Goal: Task Accomplishment & Management: Manage account settings

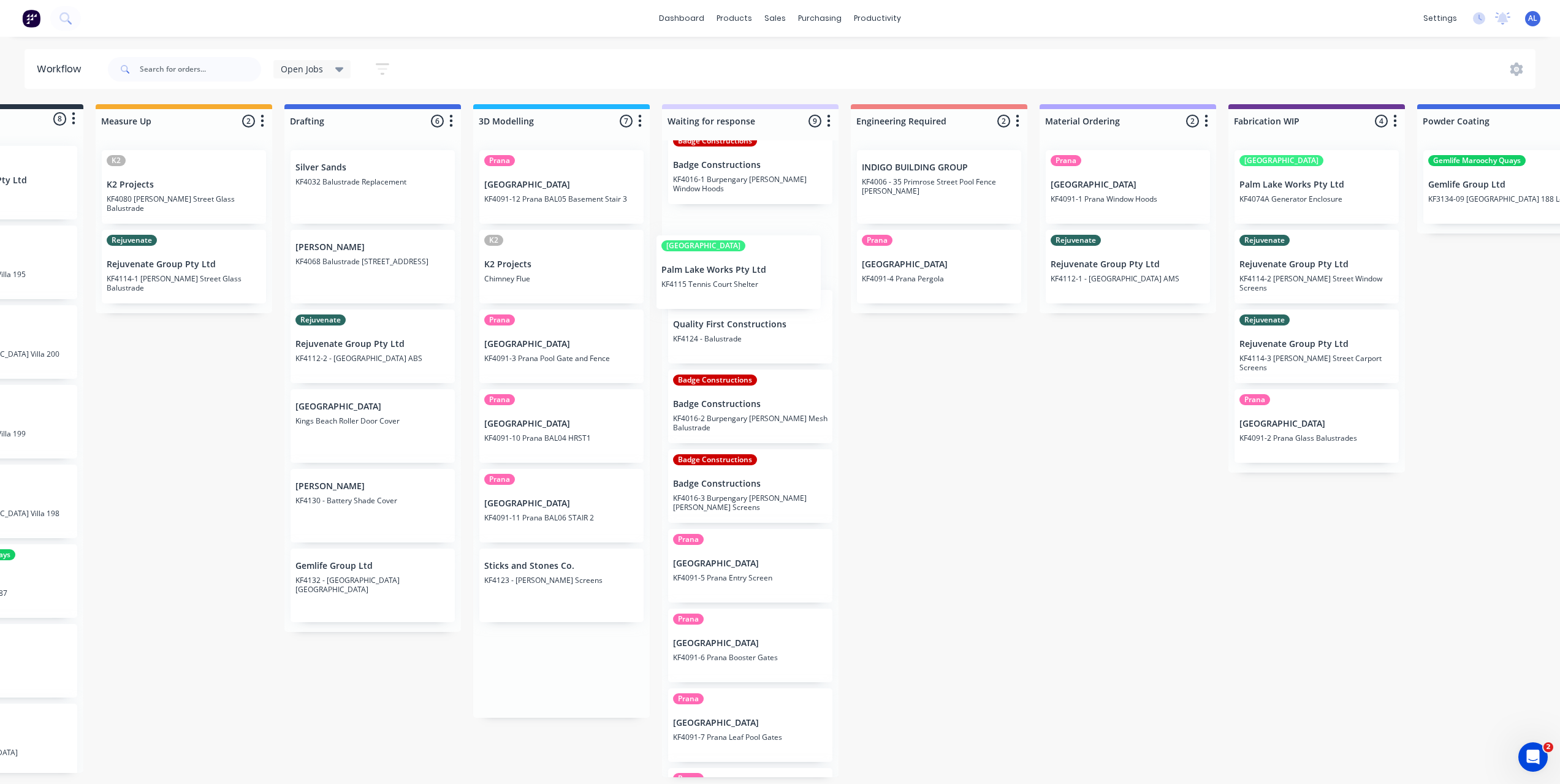
scroll to position [10, 0]
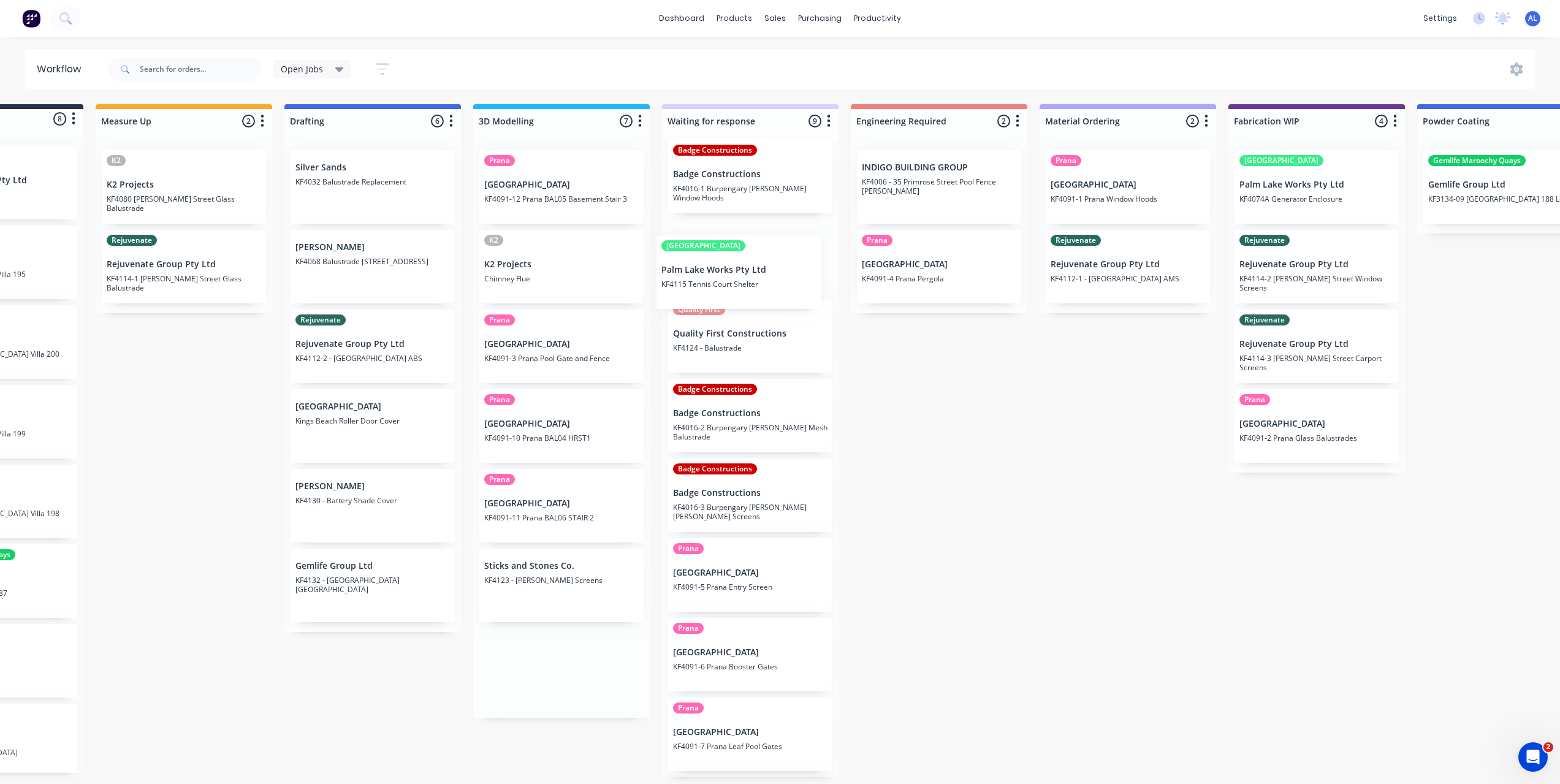
drag, startPoint x: 557, startPoint y: 273, endPoint x: 750, endPoint y: 306, distance: 195.8
click at [750, 306] on div "Submitted 8 Status colour #273444 hex #273444 Save Cancel Summaries Total order…" at bounding box center [1338, 440] width 2933 height 673
click at [964, 420] on div "Submitted 8 Status colour #273444 hex #273444 Save Cancel Summaries Total order…" at bounding box center [1338, 440] width 2933 height 673
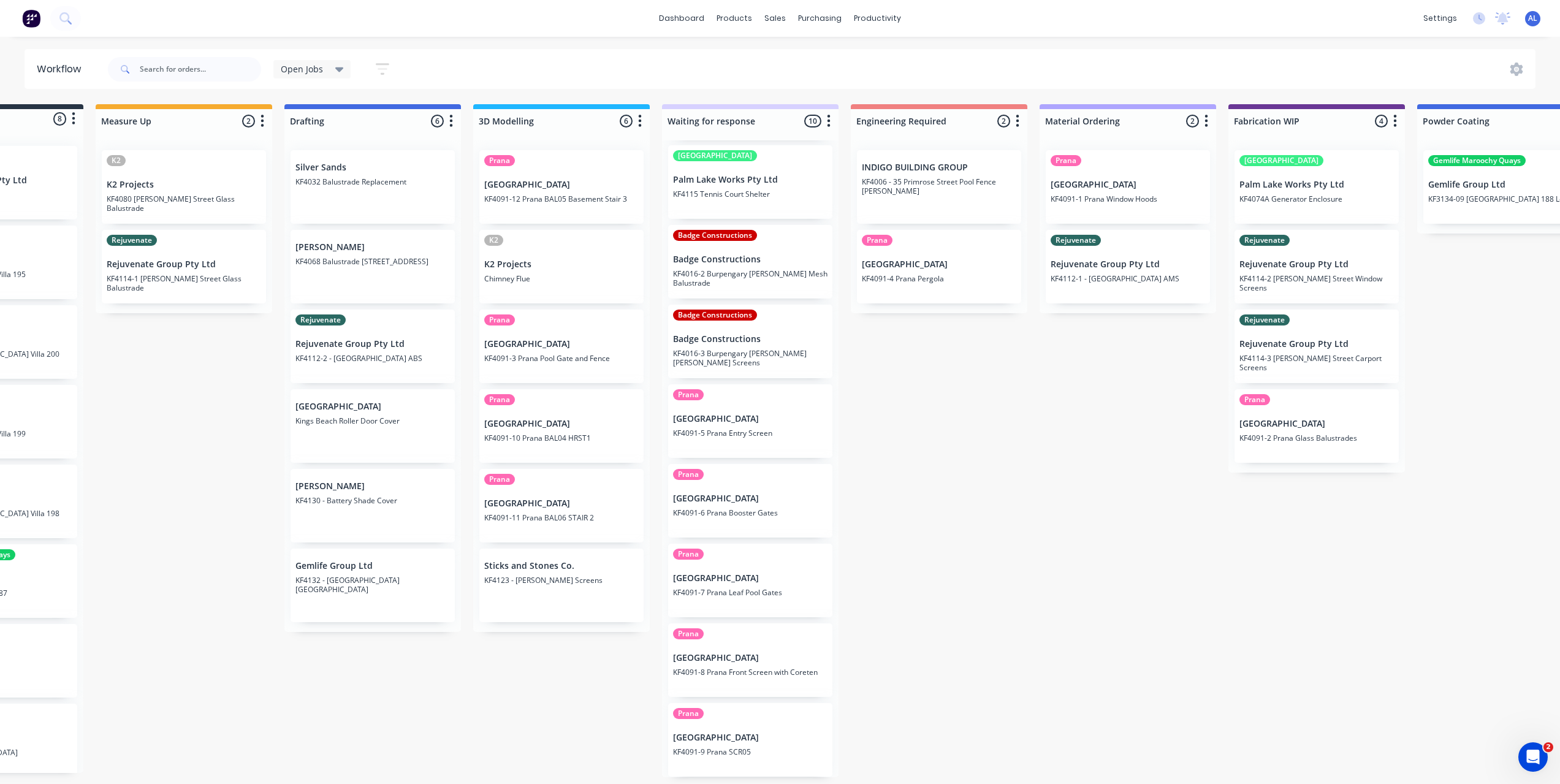
scroll to position [0, 0]
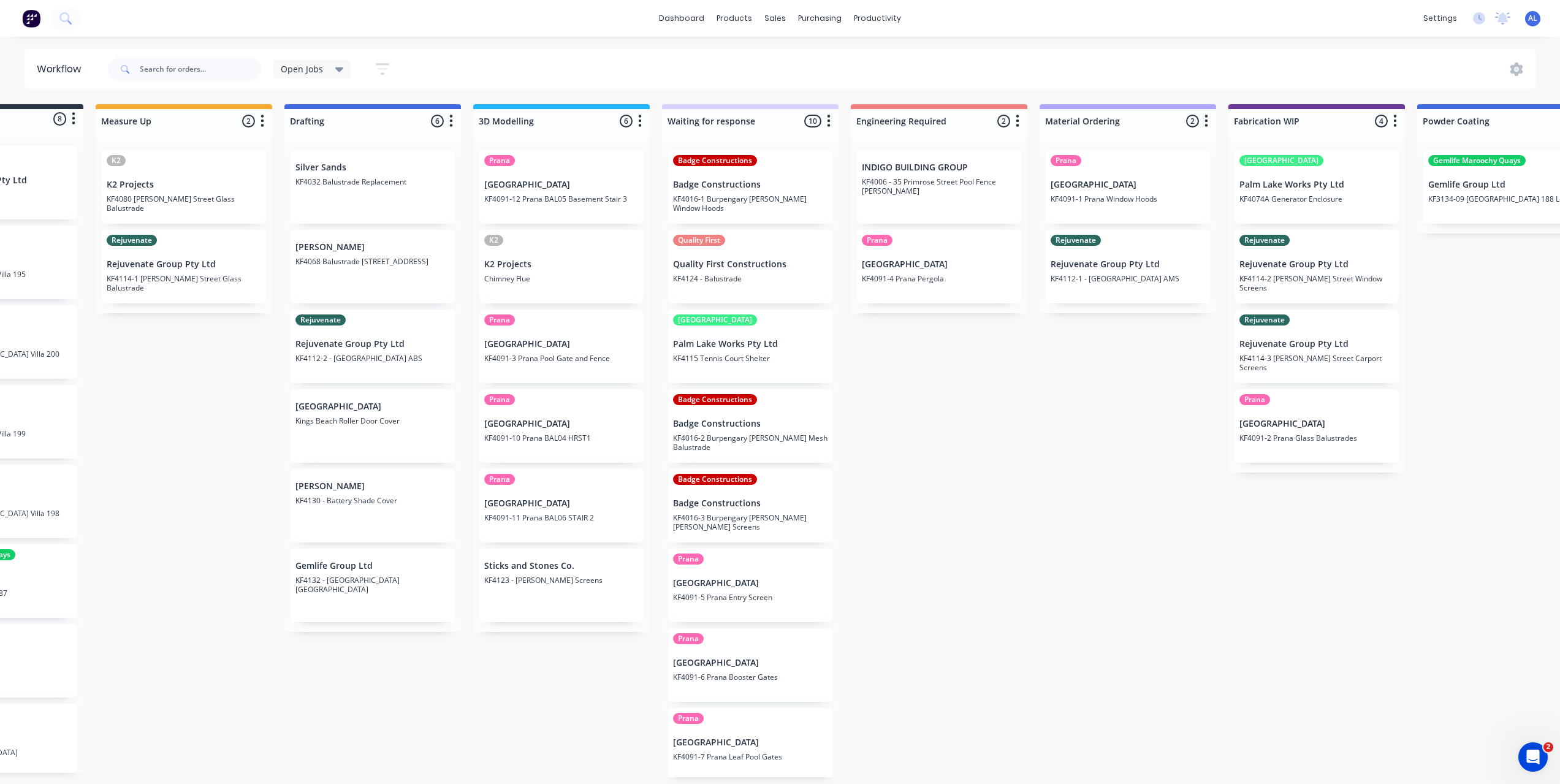
click at [941, 420] on div "Submitted 8 Status colour #273444 hex #273444 Save Cancel Summaries Total order…" at bounding box center [1338, 440] width 2933 height 673
click at [482, 683] on div "Submitted 8 Status colour #273444 hex #273444 Save Cancel Summaries Total order…" at bounding box center [1338, 440] width 2933 height 673
click at [201, 563] on div "Submitted 8 Status colour #273444 hex #273444 Save Cancel Summaries Total order…" at bounding box center [1338, 440] width 2933 height 673
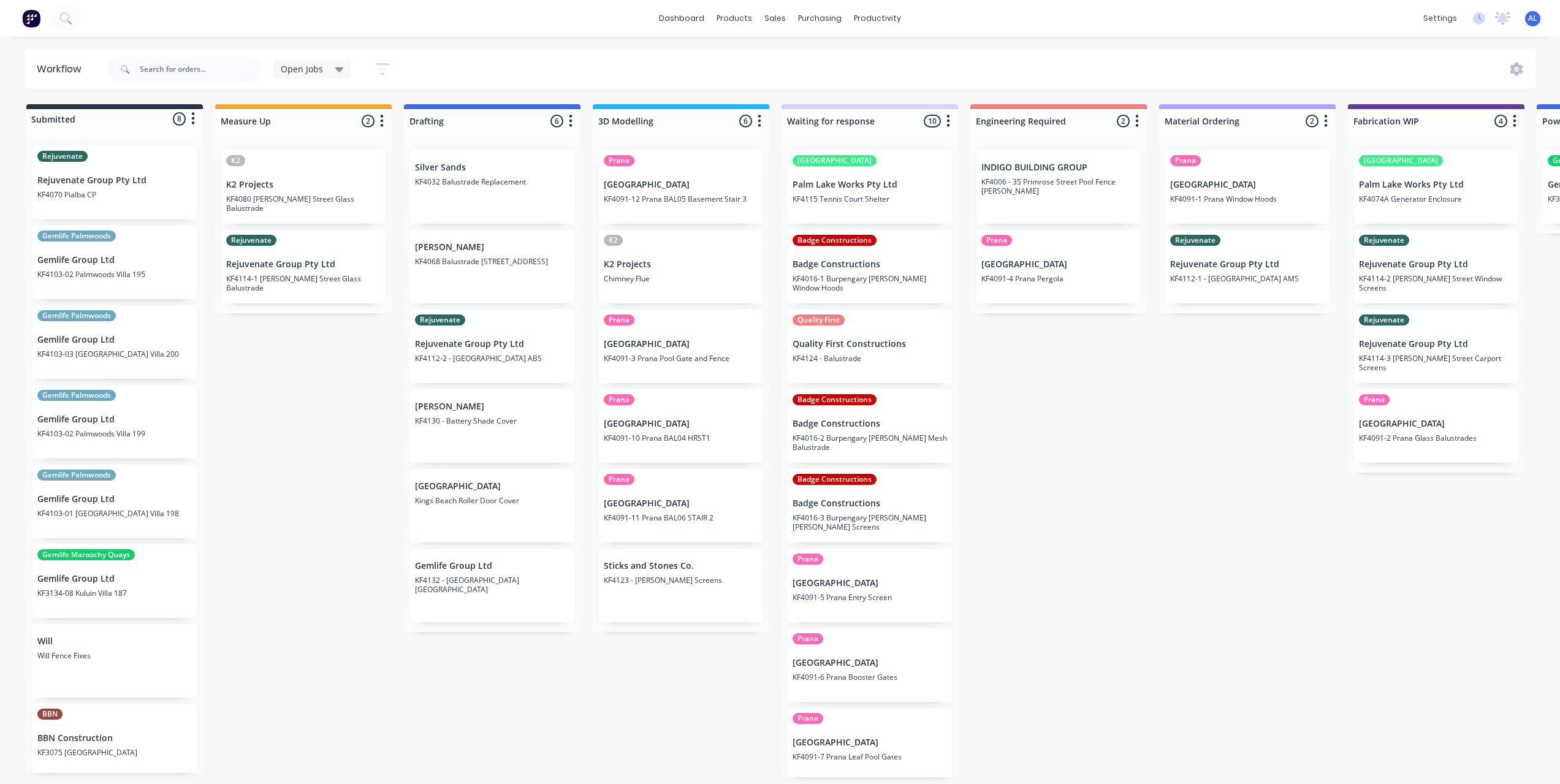
click at [1056, 562] on div "Submitted 8 Status colour #273444 hex #273444 Save Cancel Summaries Total order…" at bounding box center [1457, 440] width 2933 height 673
click at [1078, 395] on div "Submitted 8 Status colour #273444 hex #273444 Save Cancel Summaries Total order…" at bounding box center [1457, 440] width 2933 height 673
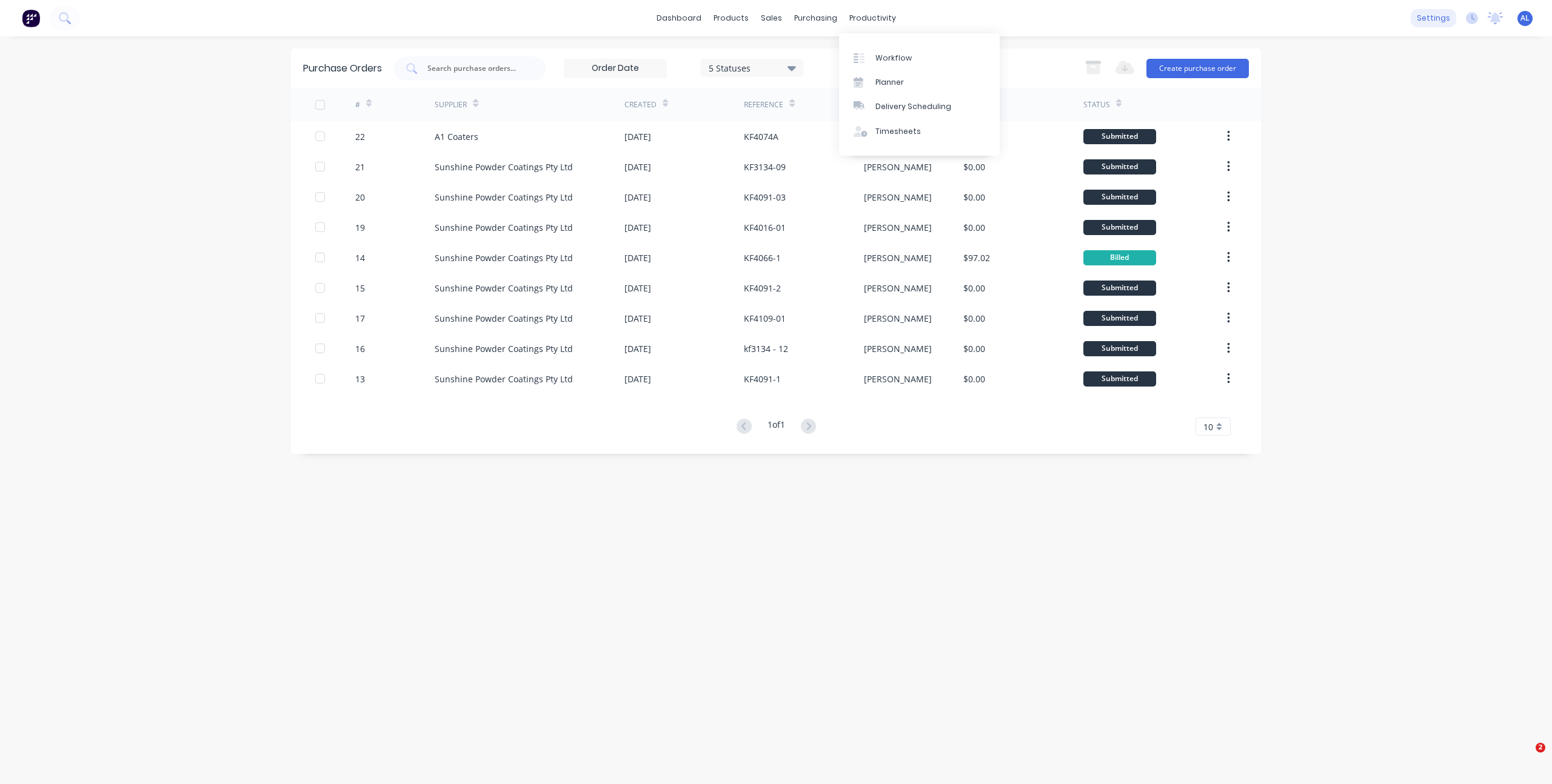
click at [1431, 19] on div "settings" at bounding box center [1434, 18] width 46 height 18
click at [1362, 293] on link "Document templates" at bounding box center [1376, 302] width 161 height 24
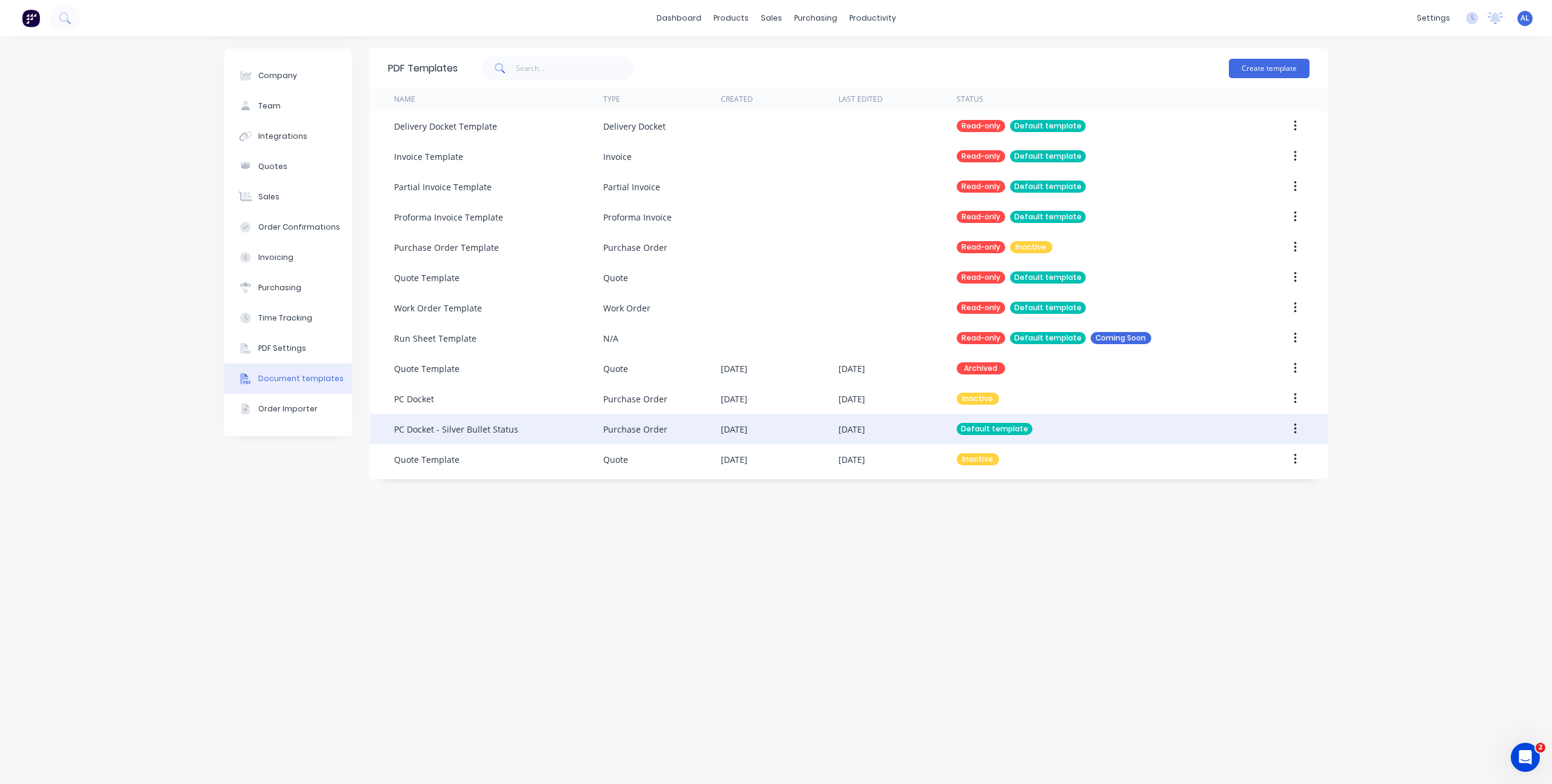
click at [434, 424] on div "PC Docket - Silver Bullet Status" at bounding box center [456, 429] width 124 height 13
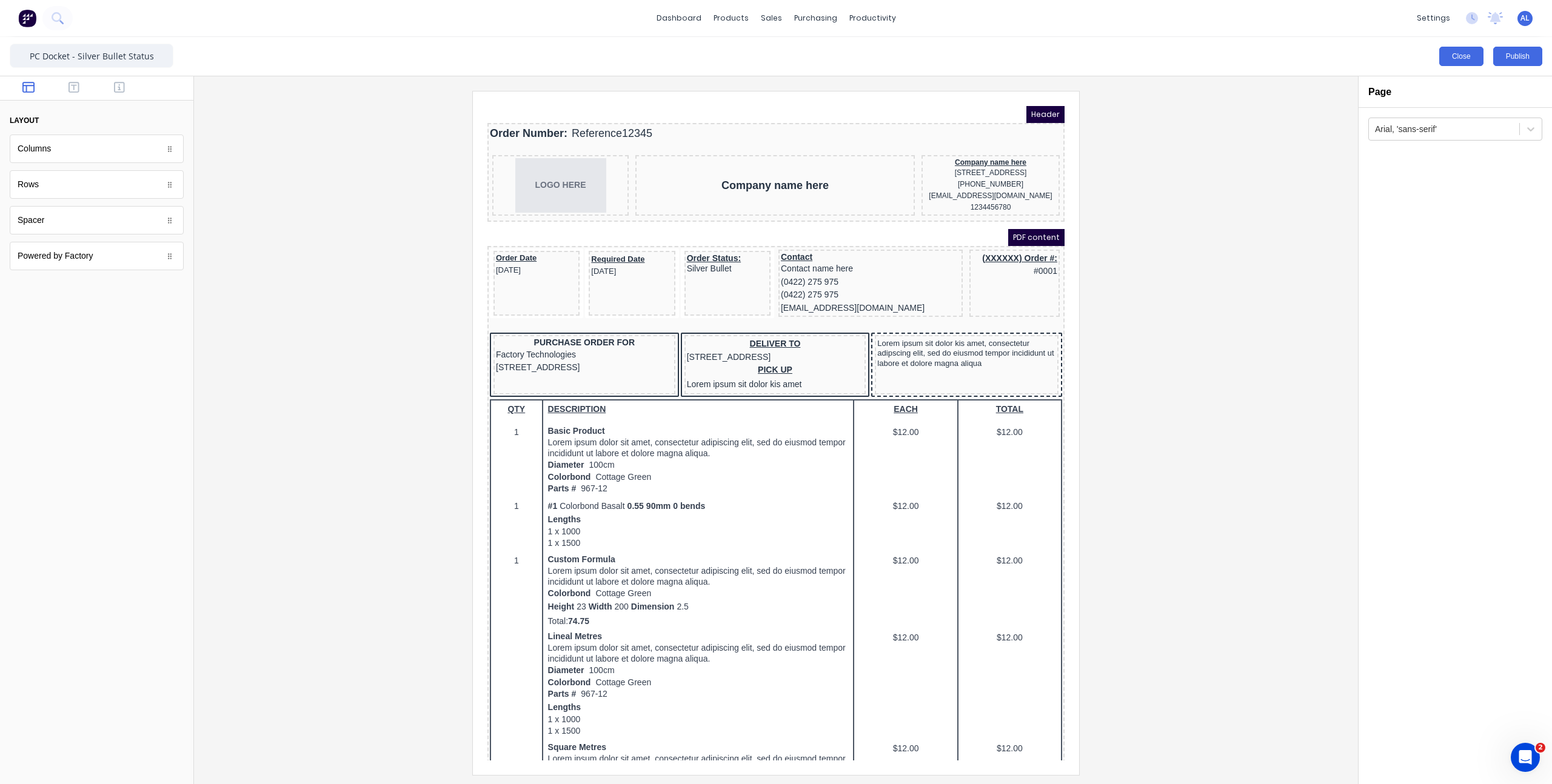
click at [1454, 56] on button "Close" at bounding box center [1462, 56] width 45 height 19
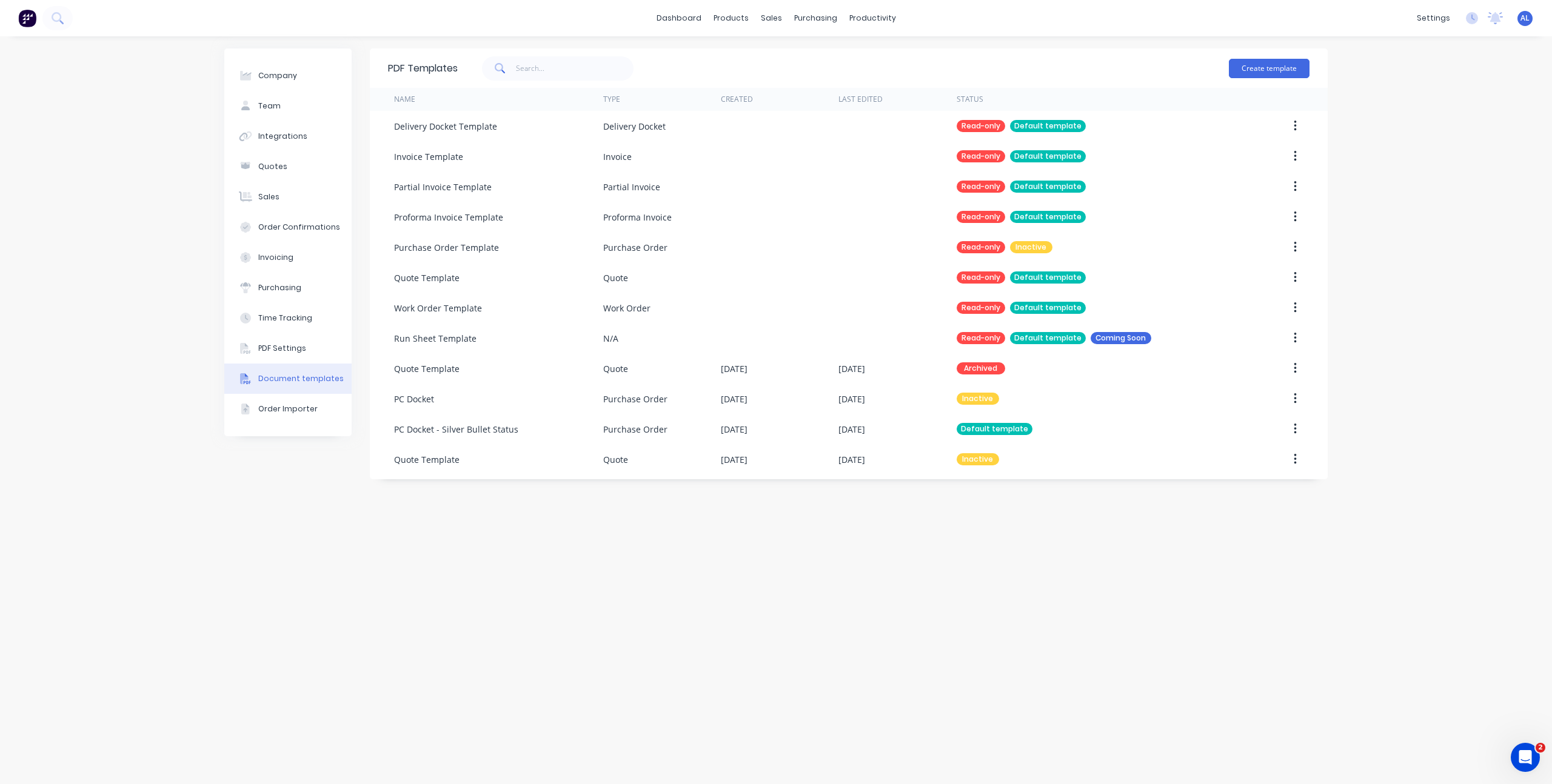
click at [504, 555] on div "PDF Templates Create template Name Type Created Last Edited Status Delivery Doc…" at bounding box center [849, 410] width 958 height 723
click at [344, 469] on div "Company Team Integrations Quotes Sales Order Confirmations Invoicing Purchasing…" at bounding box center [288, 410] width 127 height 723
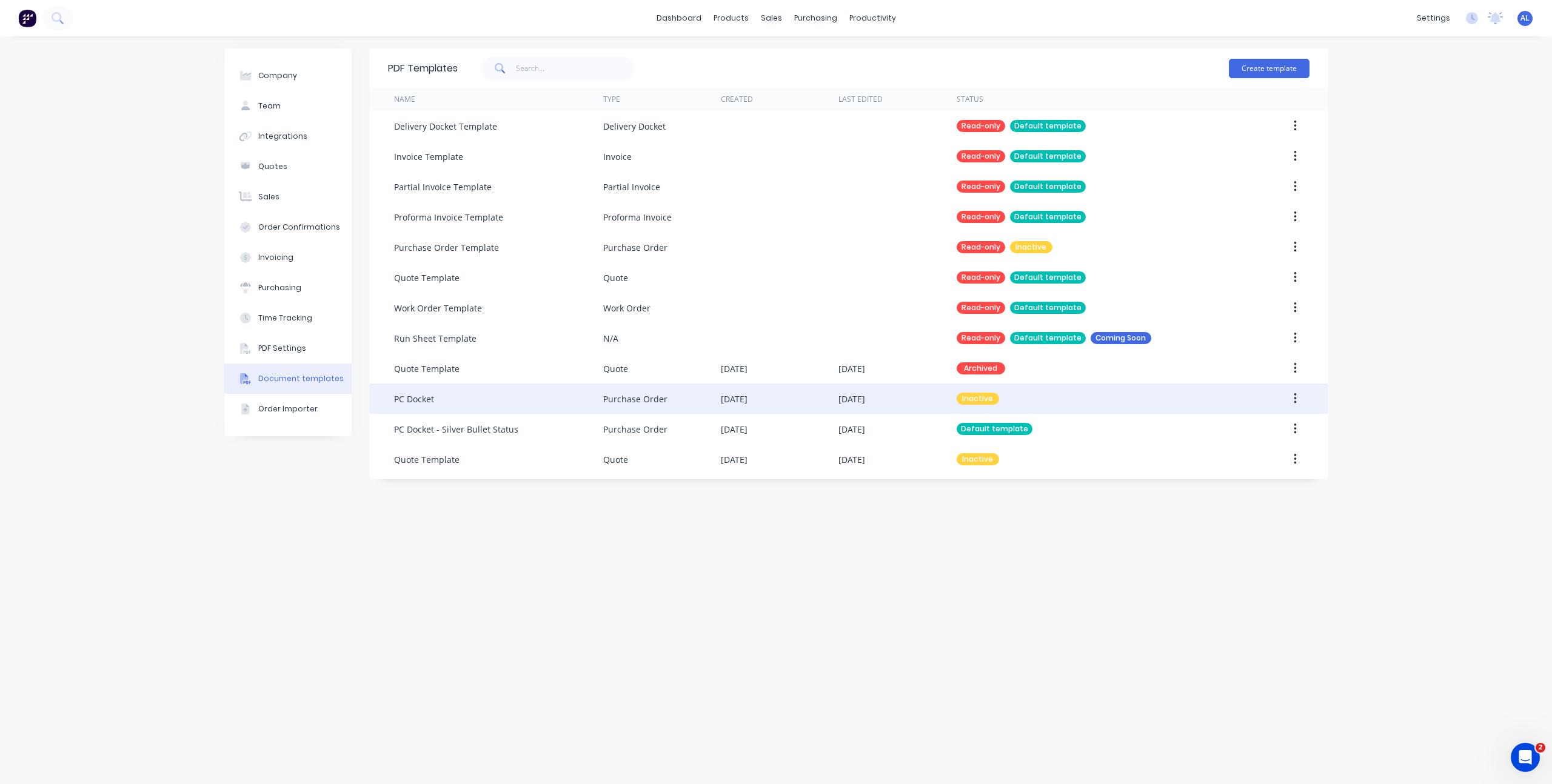
click at [433, 394] on div "PC Docket" at bounding box center [414, 399] width 40 height 13
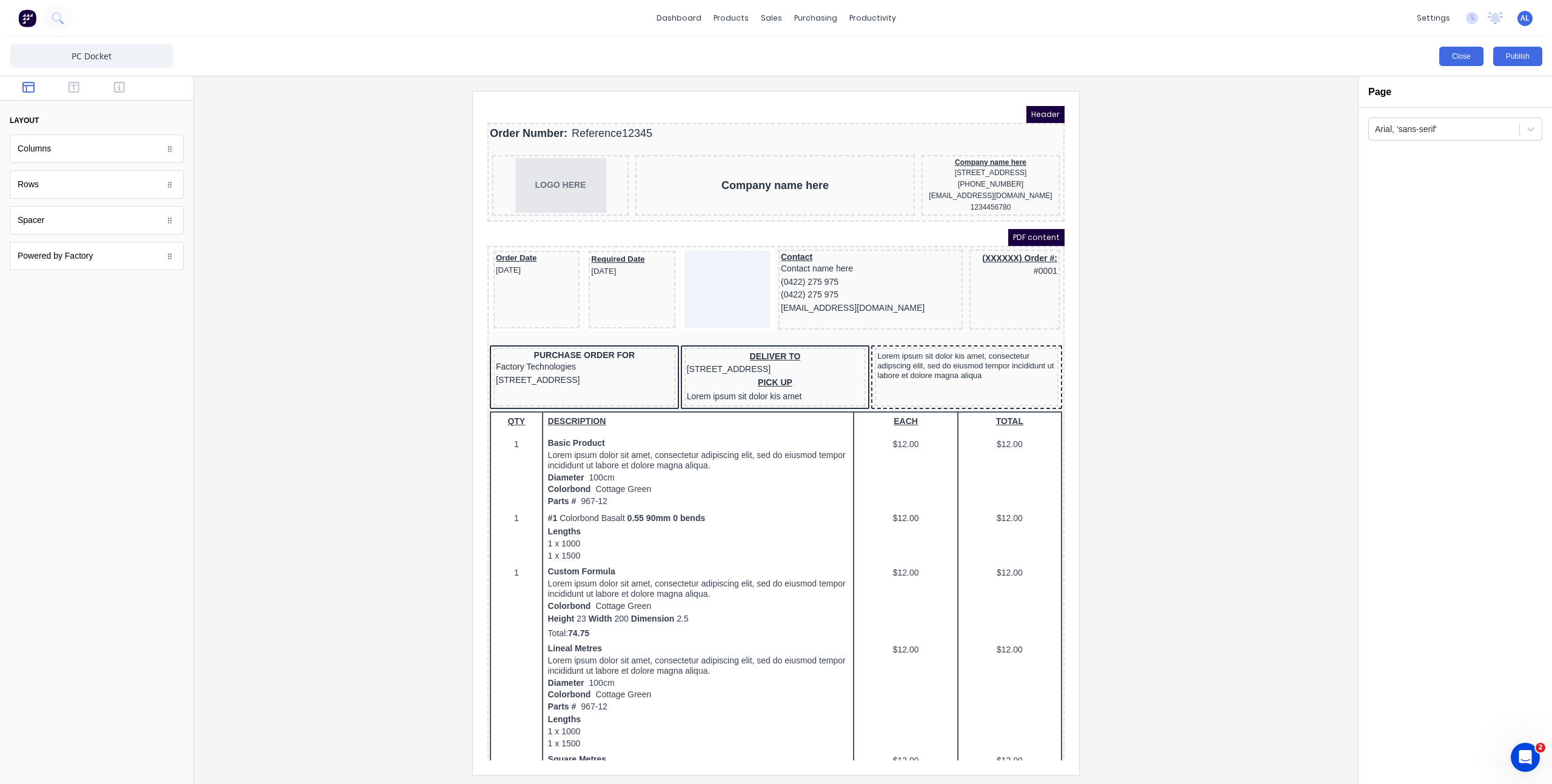
click at [1449, 62] on button "Close" at bounding box center [1462, 56] width 45 height 19
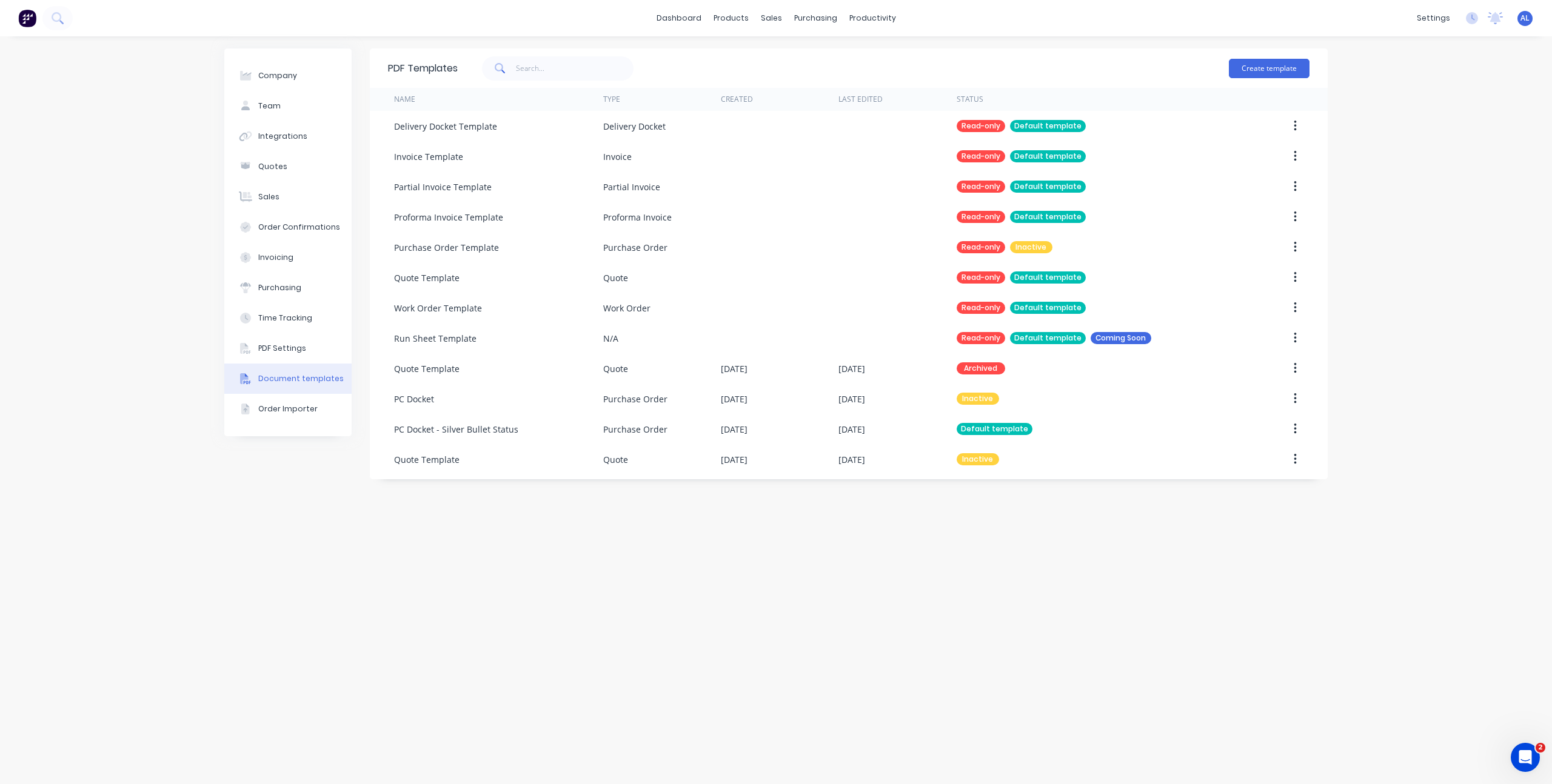
click at [208, 646] on div "Company Team Integrations Quotes Sales Order Confirmations Invoicing Purchasing…" at bounding box center [776, 410] width 1552 height 748
click at [870, 54] on div at bounding box center [862, 58] width 18 height 11
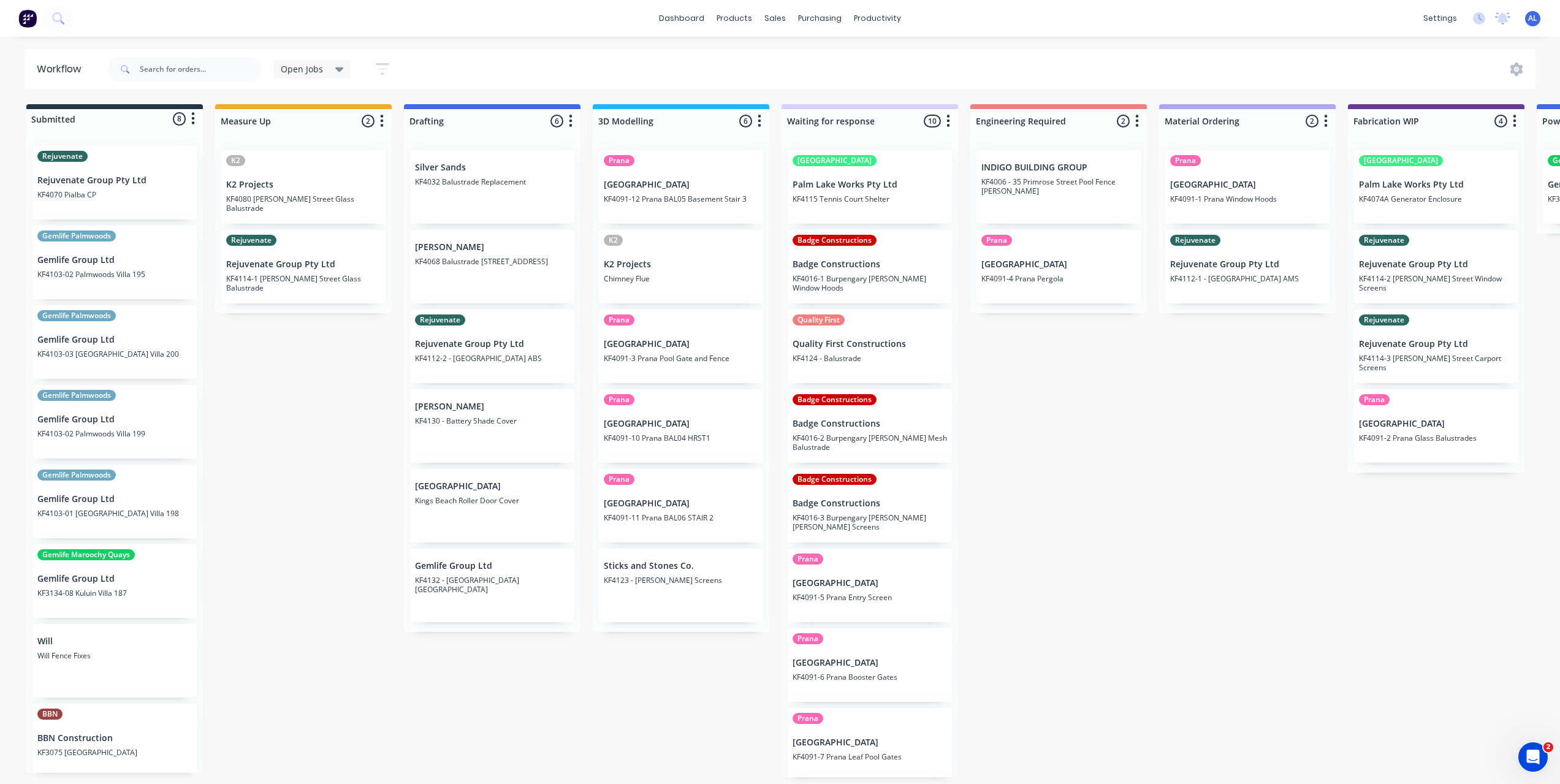
click at [276, 445] on div "Submitted 8 Status colour #273444 hex #273444 Save Cancel Summaries Total order…" at bounding box center [1457, 440] width 2933 height 673
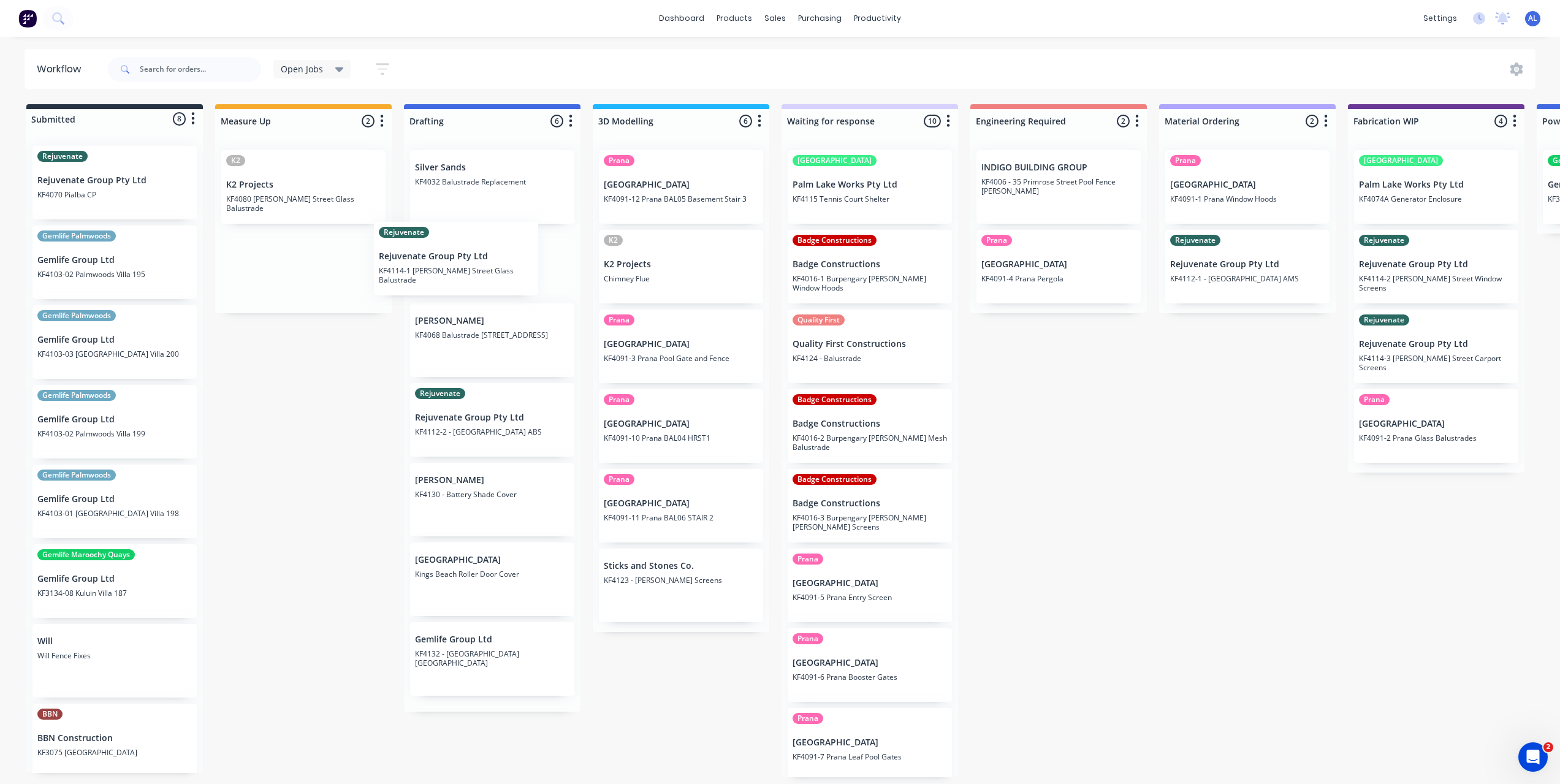
drag, startPoint x: 306, startPoint y: 277, endPoint x: 462, endPoint y: 269, distance: 156.2
click at [462, 269] on div "Submitted 8 Status colour #273444 hex #273444 Save Cancel Summaries Total order…" at bounding box center [1457, 440] width 2933 height 673
click at [284, 349] on div "Submitted 8 Status colour #273444 hex #273444 Save Cancel Summaries Total order…" at bounding box center [1457, 440] width 2933 height 673
click at [325, 343] on div "Submitted 8 Status colour #273444 hex #273444 Save Cancel Summaries Total order…" at bounding box center [1457, 440] width 2933 height 673
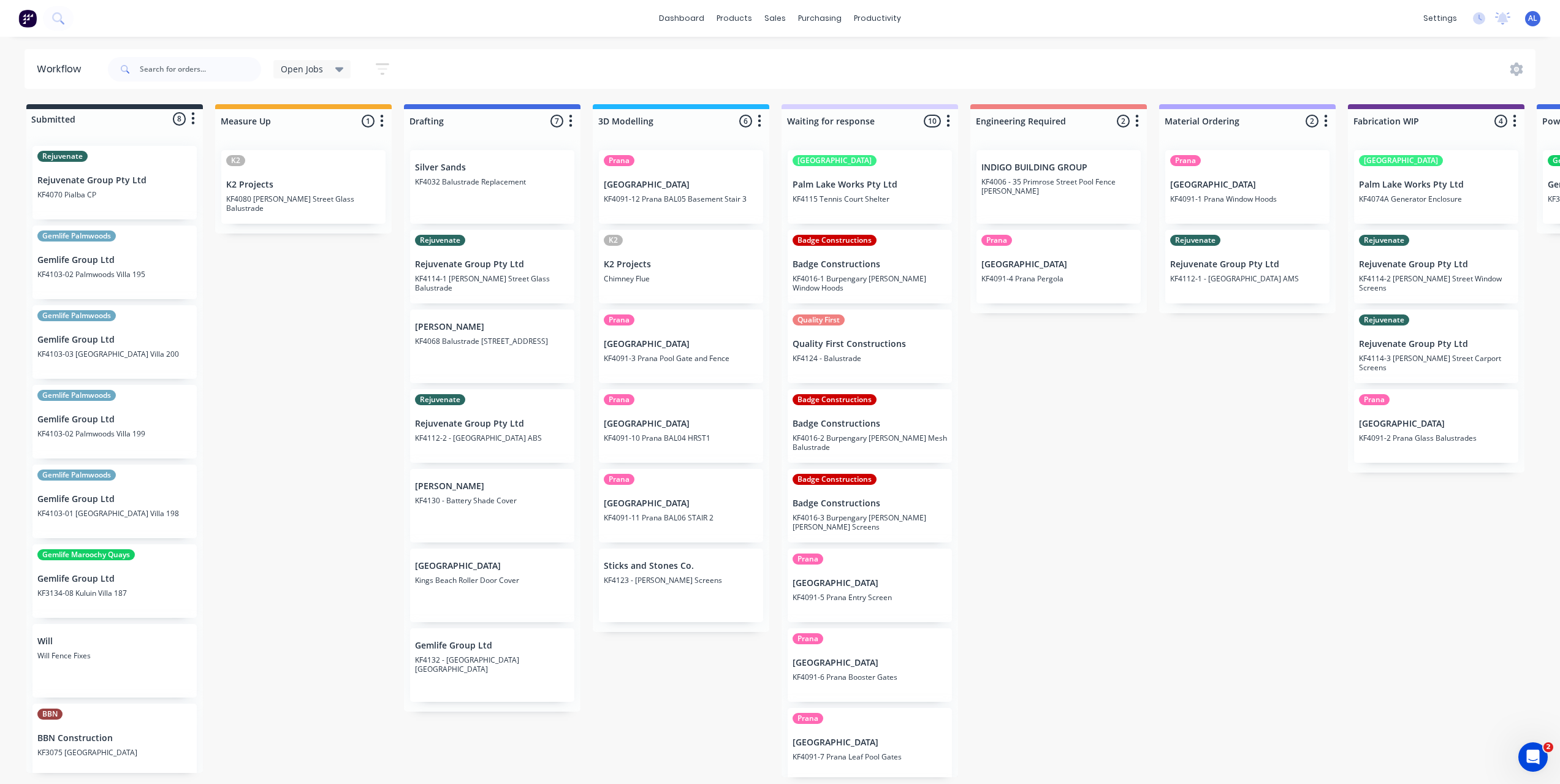
click at [1120, 455] on div "Submitted 8 Status colour #273444 hex #273444 Save Cancel Summaries Total order…" at bounding box center [1457, 440] width 2933 height 673
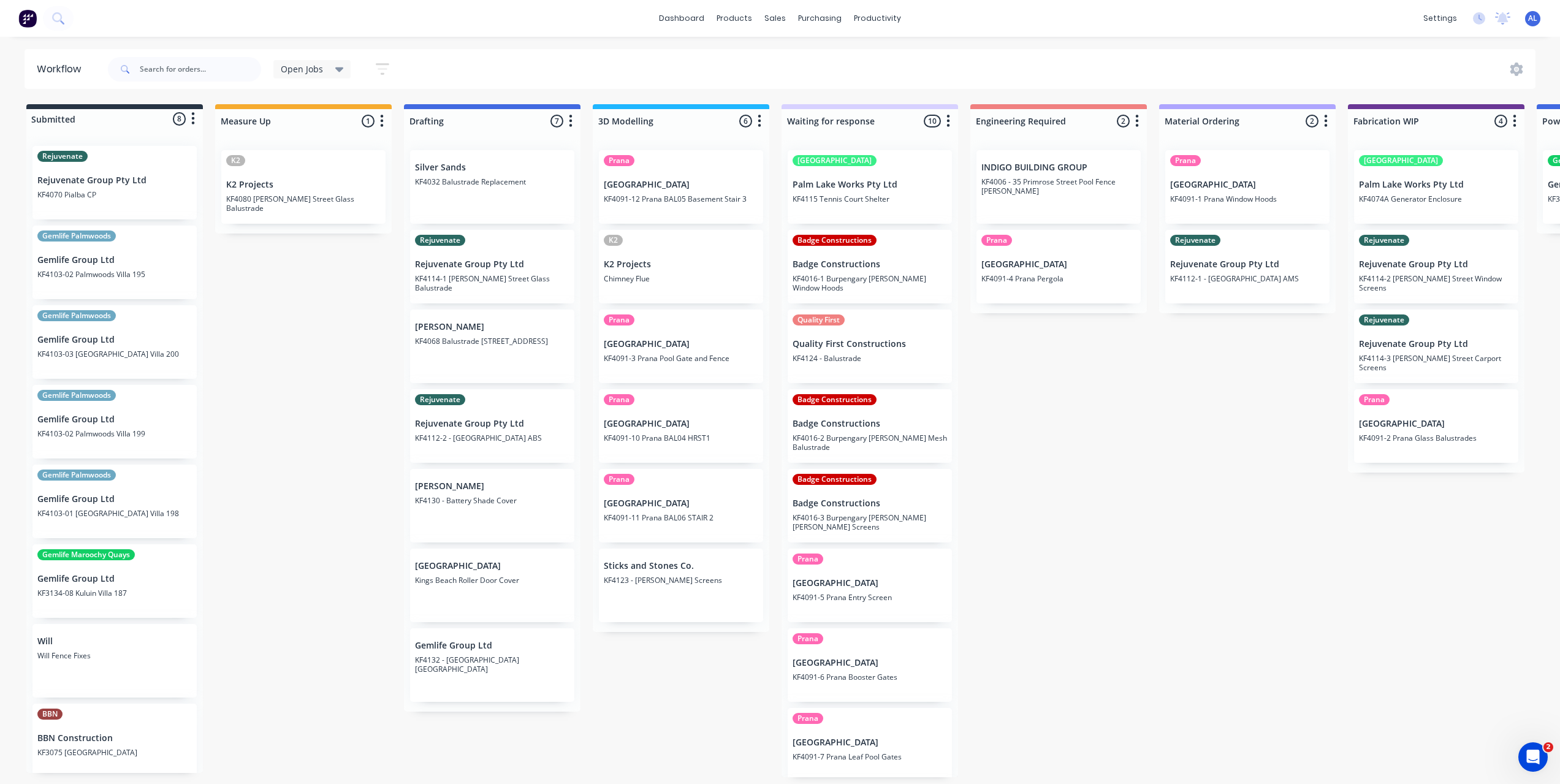
click at [349, 494] on div "Submitted 8 Status colour #273444 hex #273444 Save Cancel Summaries Total order…" at bounding box center [1457, 440] width 2933 height 673
click at [1034, 442] on div "Submitted 8 Status colour #273444 hex #273444 Save Cancel Summaries Total order…" at bounding box center [1457, 440] width 2933 height 673
click at [385, 307] on div "Submitted 8 Status colour #273444 hex #273444 Save Cancel Summaries Total order…" at bounding box center [1457, 440] width 2933 height 673
